Goal: Task Accomplishment & Management: Manage account settings

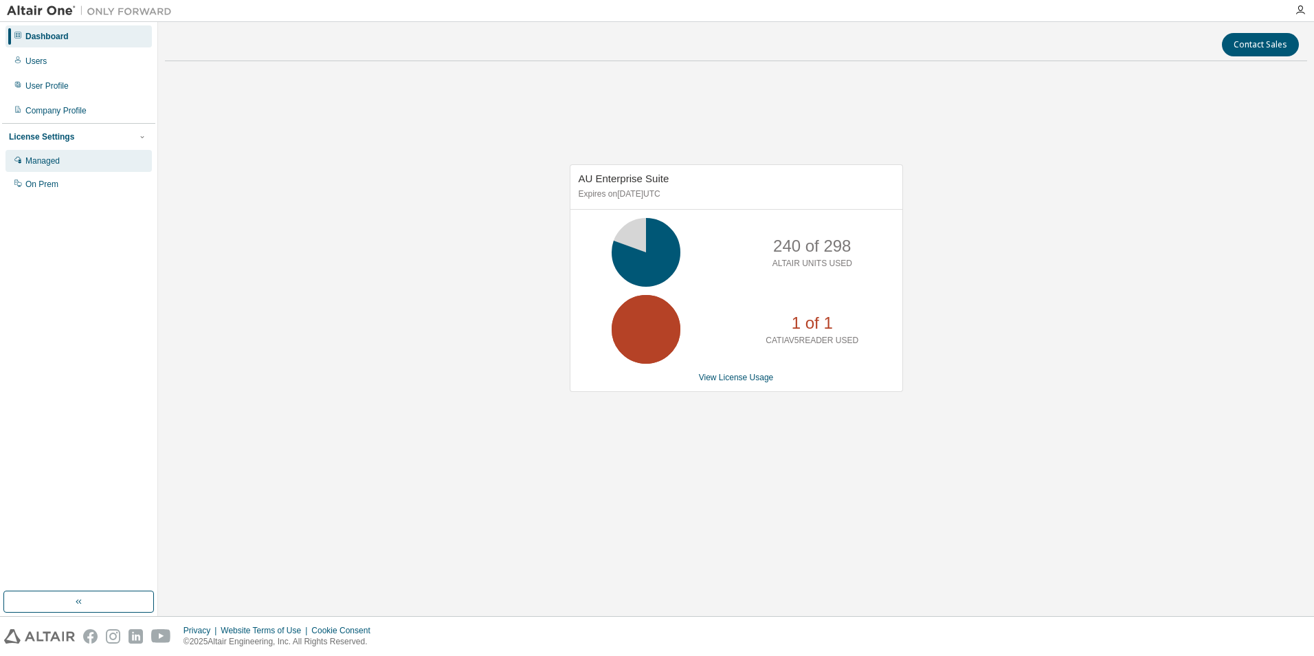
click at [48, 155] on div "Managed" at bounding box center [78, 161] width 146 height 22
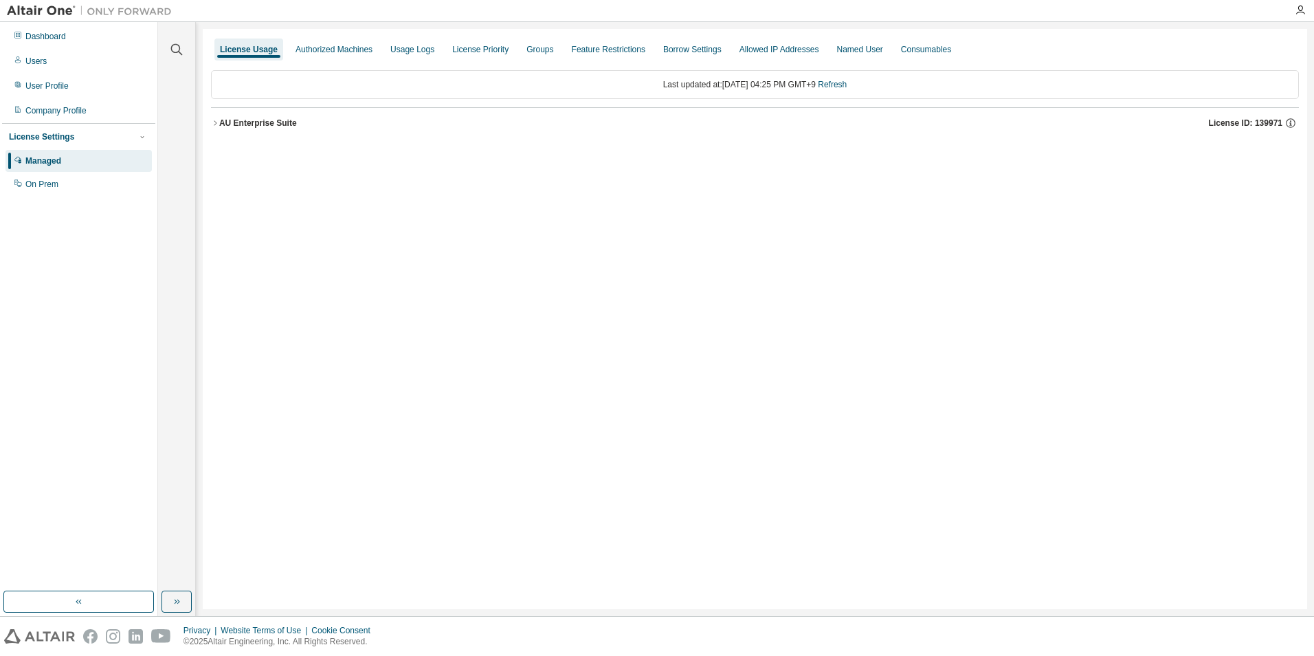
click at [218, 124] on icon "button" at bounding box center [215, 123] width 8 height 8
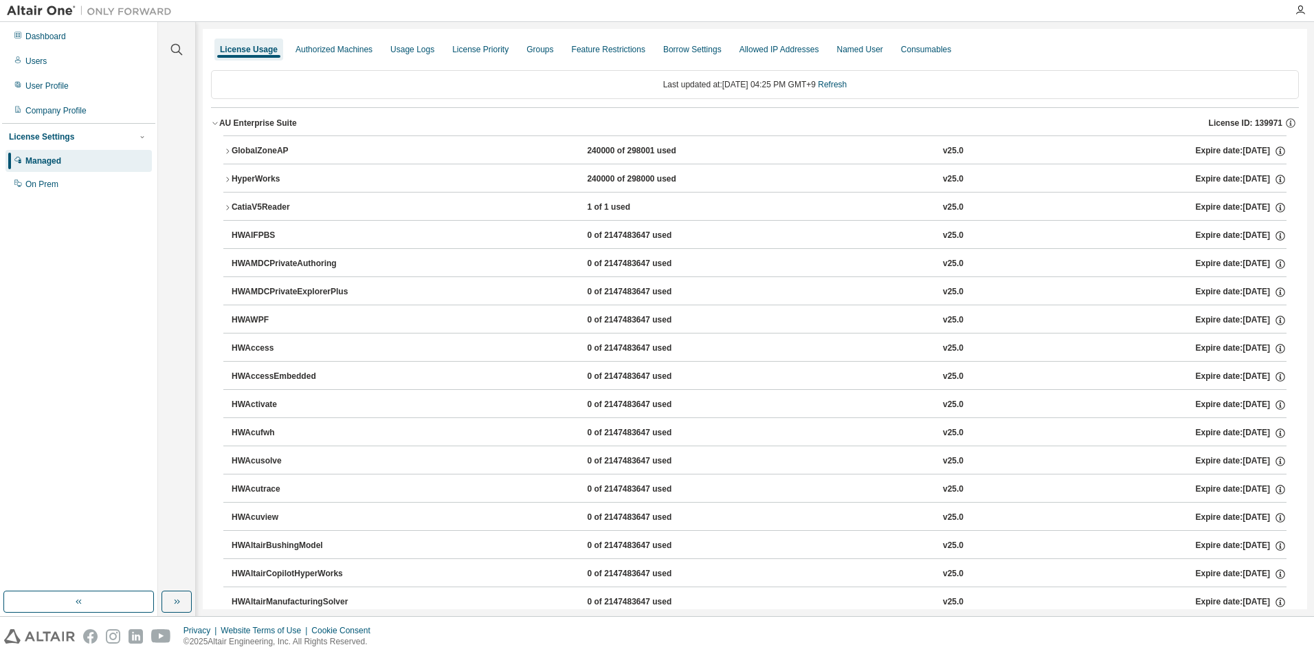
drag, startPoint x: 228, startPoint y: 205, endPoint x: 238, endPoint y: 207, distance: 9.8
click at [228, 206] on icon "button" at bounding box center [227, 207] width 8 height 8
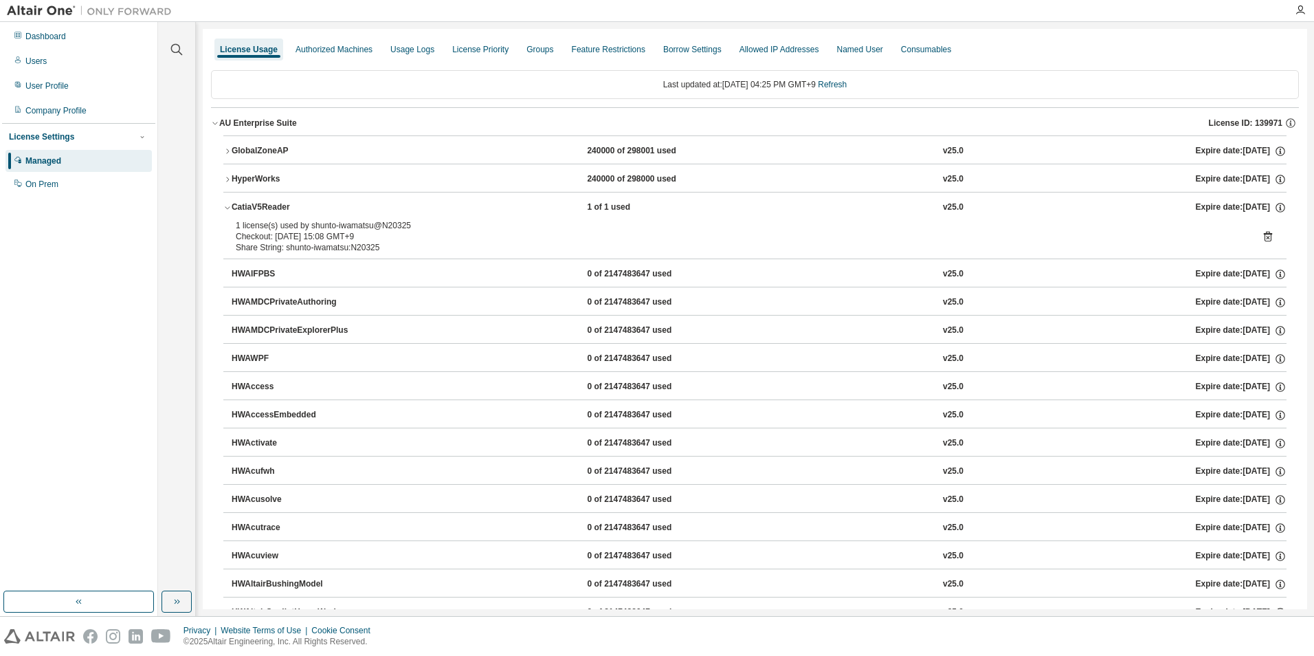
click at [1262, 236] on icon at bounding box center [1268, 236] width 12 height 12
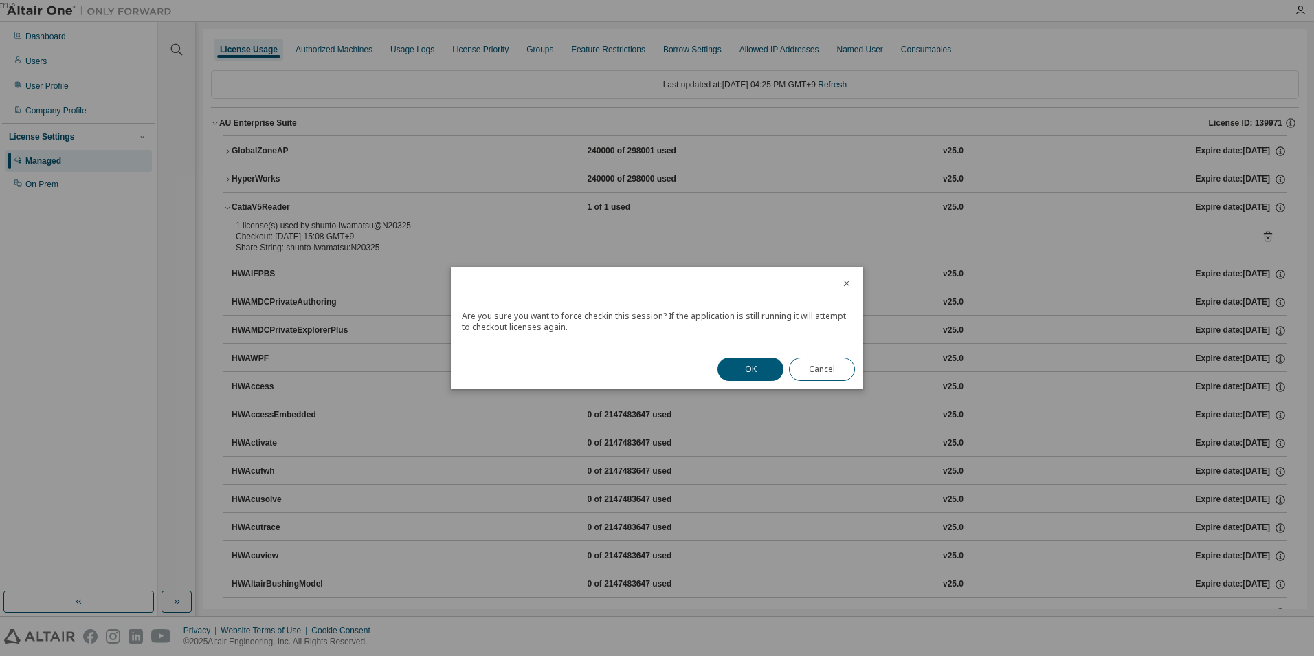
click at [764, 374] on button "OK" at bounding box center [751, 368] width 66 height 23
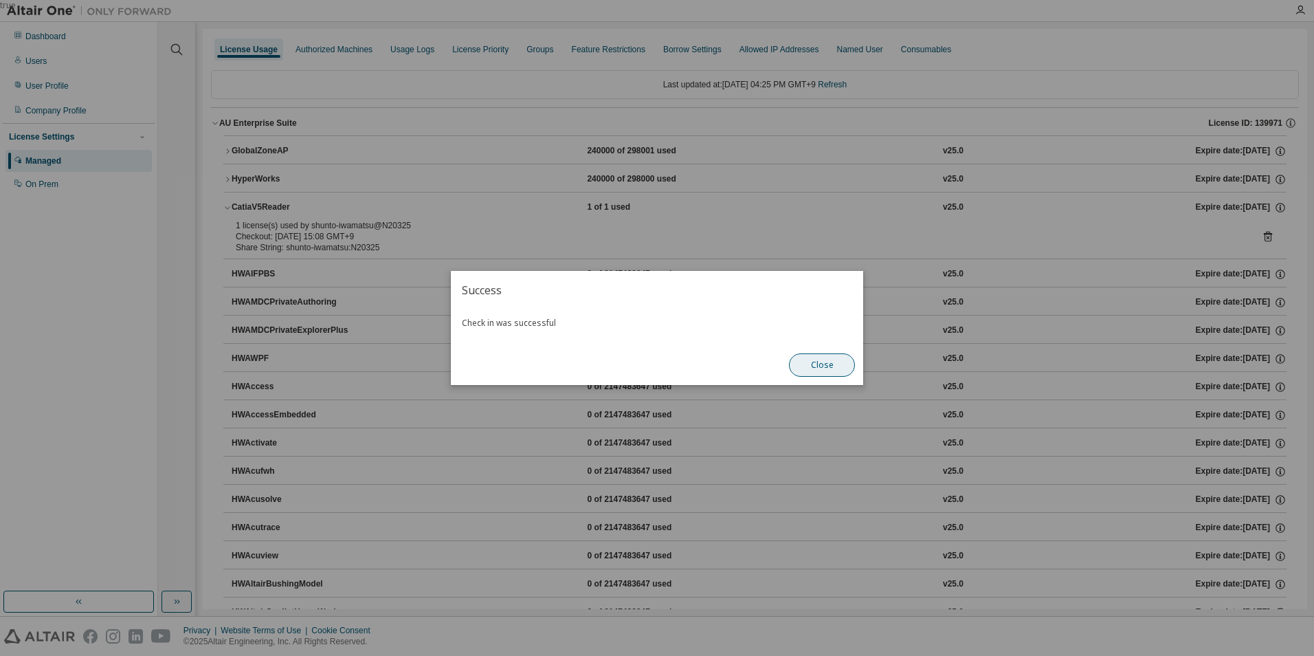
click at [823, 368] on button "Close" at bounding box center [822, 364] width 66 height 23
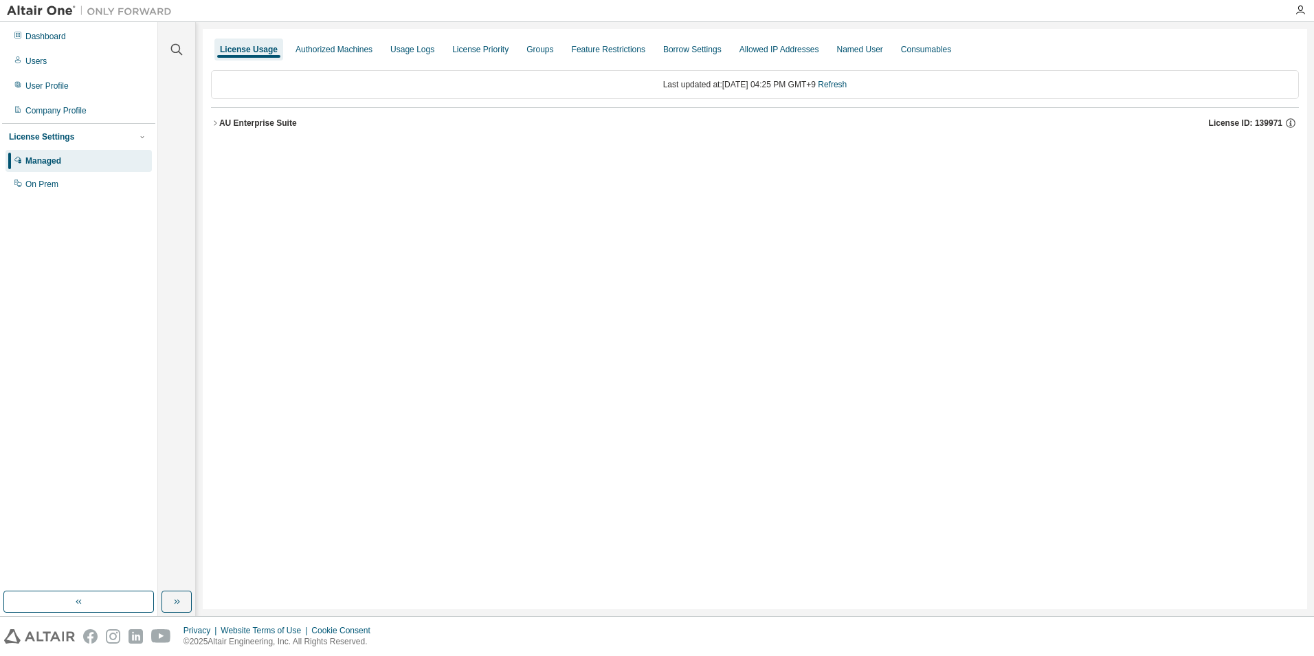
click at [217, 124] on icon "button" at bounding box center [215, 123] width 8 height 8
